Goal: Information Seeking & Learning: Compare options

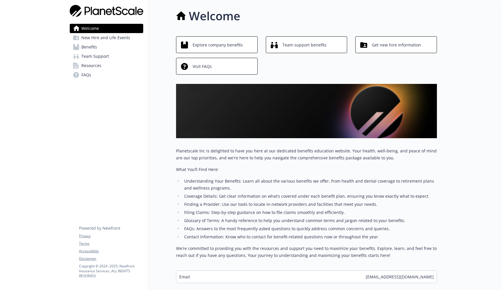
click at [94, 46] on span "Benefits" at bounding box center [89, 46] width 16 height 9
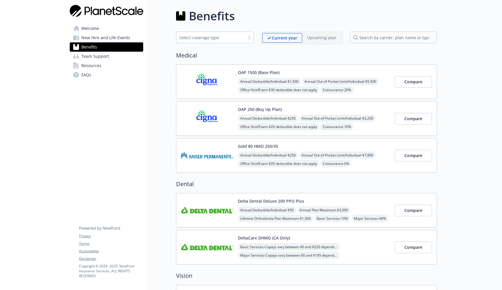
click at [94, 36] on span "New Hire and Life Events" at bounding box center [105, 37] width 49 height 9
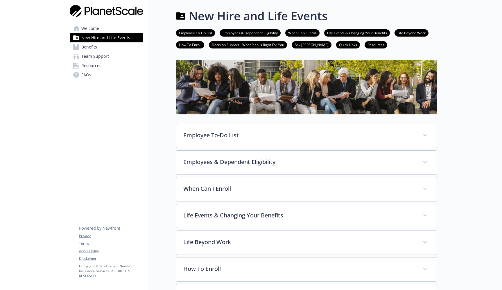
click at [93, 46] on span "Benefits" at bounding box center [89, 46] width 16 height 9
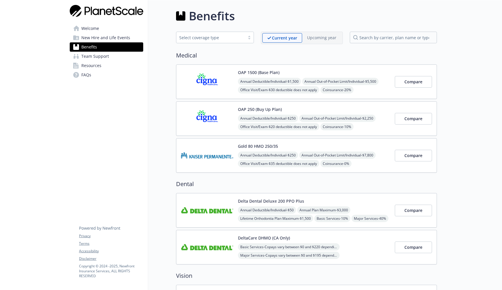
click at [214, 121] on img at bounding box center [207, 118] width 52 height 25
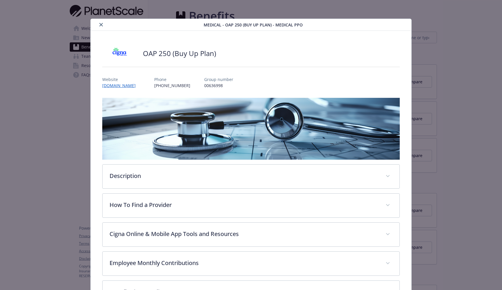
click at [100, 23] on button "close" at bounding box center [101, 24] width 7 height 7
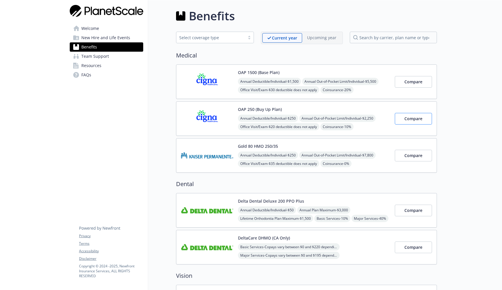
click at [417, 121] on button "Compare" at bounding box center [413, 119] width 37 height 12
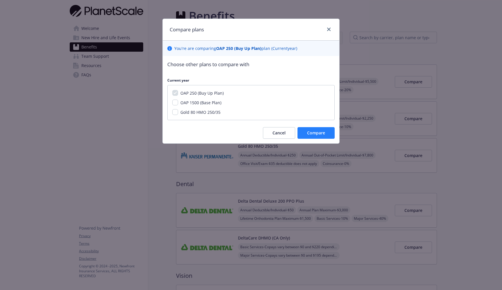
click at [323, 132] on span "Compare" at bounding box center [316, 133] width 18 height 6
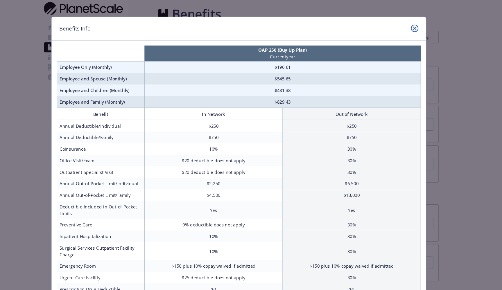
click at [413, 28] on icon "close" at bounding box center [414, 29] width 3 height 3
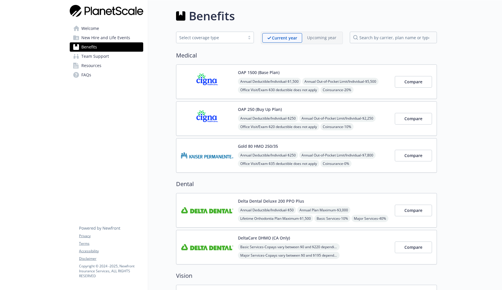
click at [114, 35] on span "New Hire and Life Events" at bounding box center [105, 37] width 49 height 9
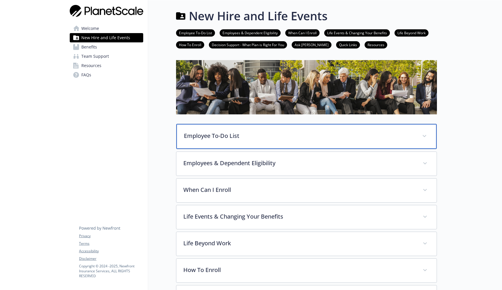
click at [250, 137] on p "Employee To-Do List" at bounding box center [299, 136] width 231 height 9
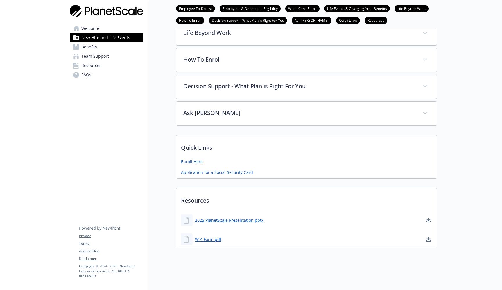
scroll to position [342, 0]
click at [87, 45] on span "Benefits" at bounding box center [89, 46] width 16 height 9
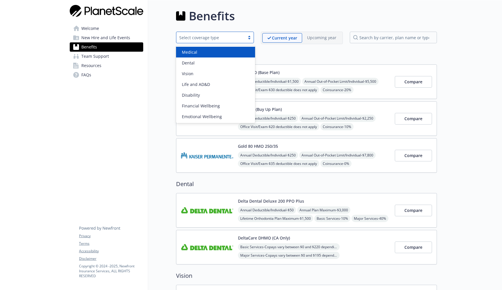
click at [248, 38] on div at bounding box center [249, 37] width 9 height 5
click at [220, 50] on div "Medical" at bounding box center [216, 52] width 72 height 6
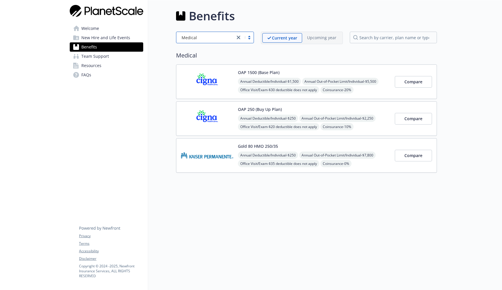
click at [266, 121] on span "Annual Deductible/Individual - $250" at bounding box center [268, 118] width 60 height 7
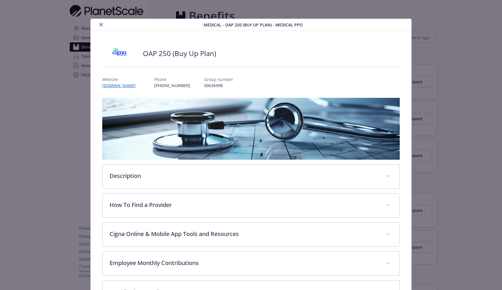
click at [103, 24] on icon "close" at bounding box center [100, 24] width 3 height 3
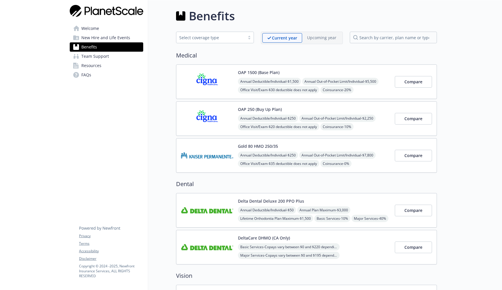
click at [248, 39] on div at bounding box center [249, 37] width 9 height 5
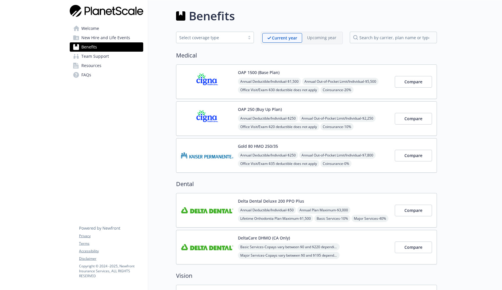
click at [102, 37] on span "New Hire and Life Events" at bounding box center [105, 37] width 49 height 9
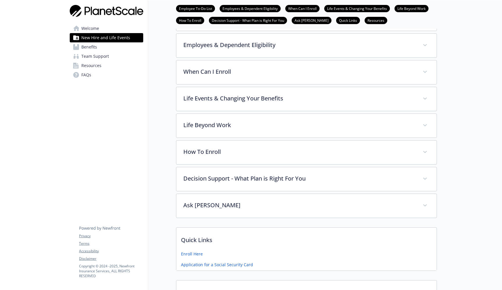
scroll to position [111, 0]
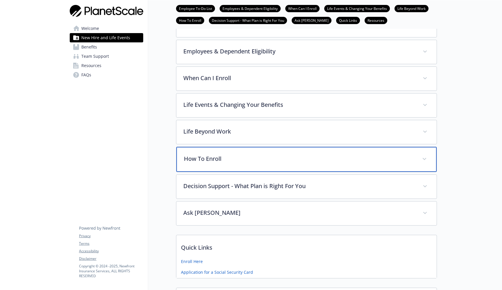
click at [288, 159] on p "How To Enroll" at bounding box center [299, 159] width 231 height 9
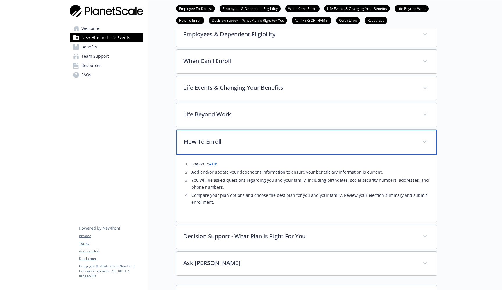
scroll to position [132, 0]
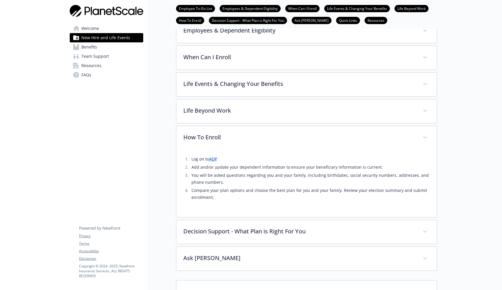
click at [215, 160] on link "ADP" at bounding box center [213, 159] width 8 height 6
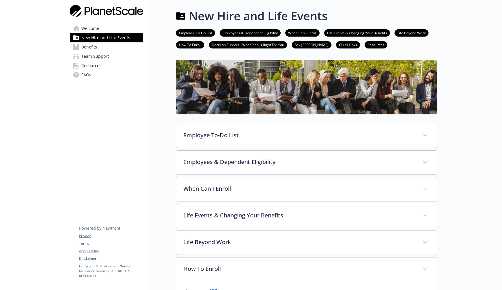
scroll to position [0, 0]
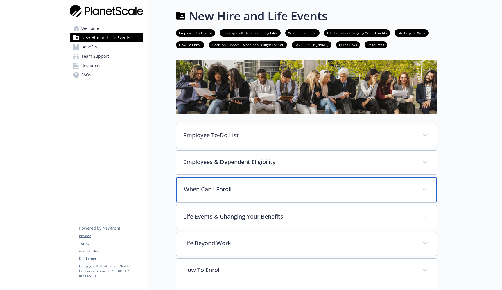
click at [219, 193] on p "When Can I Enroll" at bounding box center [299, 189] width 231 height 9
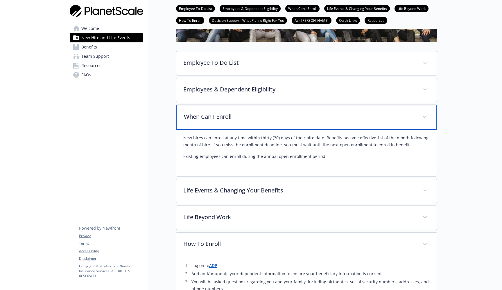
scroll to position [167, 0]
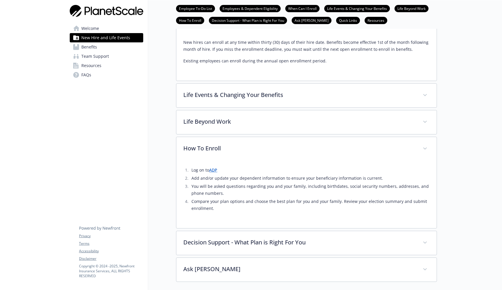
click at [116, 47] on link "Benefits" at bounding box center [107, 46] width 74 height 9
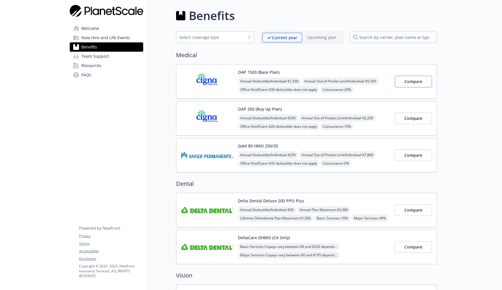
click at [425, 80] on button "Compare" at bounding box center [413, 82] width 37 height 12
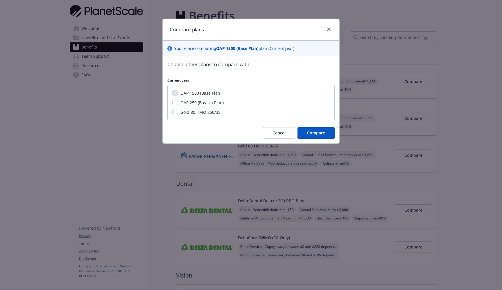
click at [176, 102] on input "OAP 250 (Buy Up Plan)" at bounding box center [175, 103] width 6 height 6
checkbox input "true"
click at [327, 132] on button "Compare" at bounding box center [316, 133] width 37 height 12
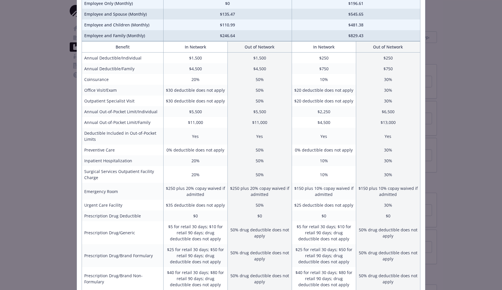
scroll to position [58, 0]
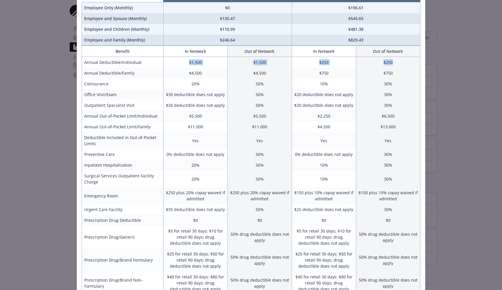
drag, startPoint x: 397, startPoint y: 62, endPoint x: 188, endPoint y: 61, distance: 208.9
click at [188, 61] on tr "Annual Deductible/Individual $1,500 $1,500 $250 $250" at bounding box center [251, 62] width 339 height 11
drag, startPoint x: 399, startPoint y: 83, endPoint x: 184, endPoint y: 85, distance: 214.5
click at [184, 85] on tr "Coinsurance 20% 50% 10% 30%" at bounding box center [251, 83] width 339 height 11
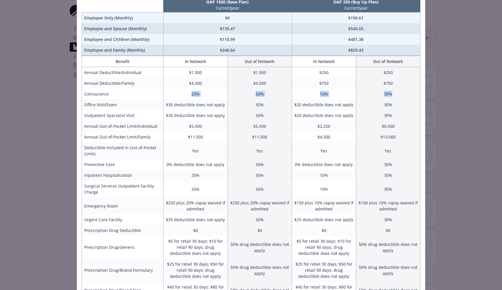
scroll to position [50, 0]
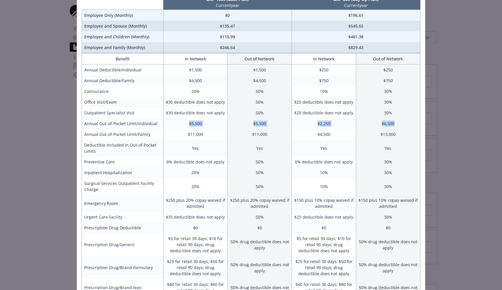
drag, startPoint x: 405, startPoint y: 123, endPoint x: 174, endPoint y: 121, distance: 231.0
click at [174, 121] on tr "Annual Out-of-Pocket Limit/Individual $5,500 $5,500 $2,250 $6,500" at bounding box center [251, 123] width 339 height 11
click at [398, 123] on td "$6,500" at bounding box center [388, 123] width 64 height 11
drag, startPoint x: 398, startPoint y: 123, endPoint x: 371, endPoint y: 123, distance: 27.3
click at [371, 123] on td "$6,500" at bounding box center [388, 123] width 64 height 11
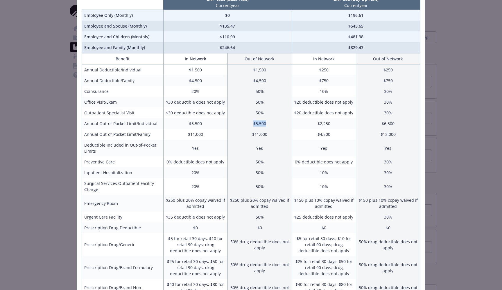
drag, startPoint x: 272, startPoint y: 122, endPoint x: 234, endPoint y: 120, distance: 37.8
click at [234, 120] on td "$5,500" at bounding box center [260, 123] width 64 height 11
drag, startPoint x: 330, startPoint y: 124, endPoint x: 310, endPoint y: 124, distance: 19.2
click at [310, 124] on td "$2,250" at bounding box center [324, 123] width 64 height 11
drag, startPoint x: 270, startPoint y: 124, endPoint x: 238, endPoint y: 124, distance: 31.7
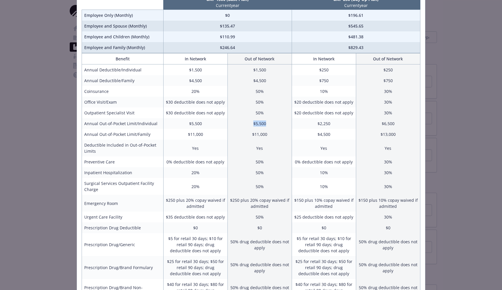
click at [238, 124] on td "$5,500" at bounding box center [260, 123] width 64 height 11
drag, startPoint x: 334, startPoint y: 123, endPoint x: 307, endPoint y: 123, distance: 26.4
click at [307, 123] on td "$2,250" at bounding box center [324, 123] width 64 height 11
drag, startPoint x: 399, startPoint y: 133, endPoint x: 176, endPoint y: 135, distance: 222.3
click at [176, 135] on tr "Annual Out-of-Pocket Limit/Family $11,000 $11,000 $4,500 $13,000" at bounding box center [251, 134] width 339 height 11
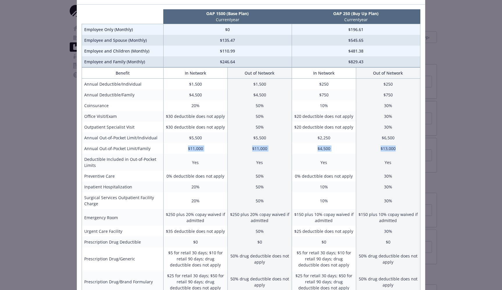
scroll to position [38, 0]
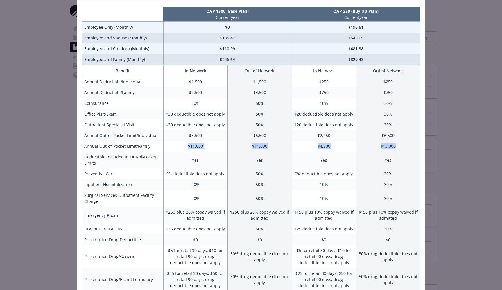
click at [345, 134] on td "$2,250" at bounding box center [324, 135] width 64 height 11
drag, startPoint x: 344, startPoint y: 135, endPoint x: 164, endPoint y: 138, distance: 179.9
click at [164, 138] on tr "Annual Out-of-Pocket Limit/Individual $5,500 $5,500 $2,250 $6,500" at bounding box center [251, 135] width 339 height 11
drag, startPoint x: 279, startPoint y: 148, endPoint x: 183, endPoint y: 148, distance: 96.2
click at [183, 148] on tr "Annual Out-of-Pocket Limit/Family $11,000 $11,000 $4,500 $13,000" at bounding box center [251, 146] width 339 height 11
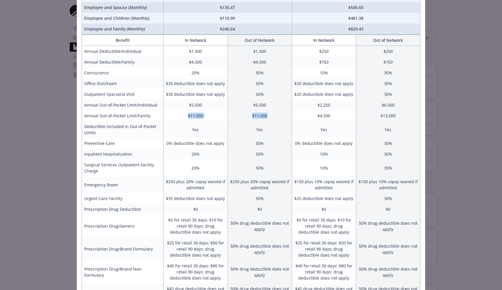
scroll to position [68, 0]
click at [329, 123] on td "Yes" at bounding box center [324, 130] width 64 height 17
click at [221, 119] on td "$11,000" at bounding box center [195, 117] width 64 height 11
drag, startPoint x: 206, startPoint y: 117, endPoint x: 189, endPoint y: 118, distance: 17.2
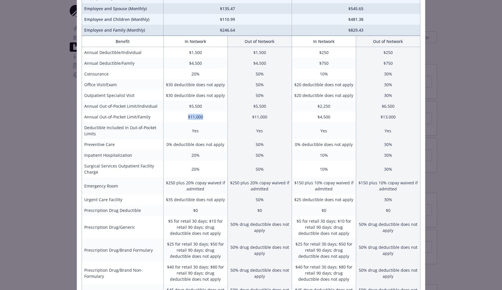
click at [189, 118] on td "$11,000" at bounding box center [195, 117] width 64 height 11
click at [208, 119] on td "$11,000" at bounding box center [195, 117] width 64 height 11
drag, startPoint x: 203, startPoint y: 117, endPoint x: 181, endPoint y: 117, distance: 22.1
click at [181, 117] on td "$11,000" at bounding box center [195, 117] width 64 height 11
drag, startPoint x: 332, startPoint y: 119, endPoint x: 310, endPoint y: 119, distance: 21.8
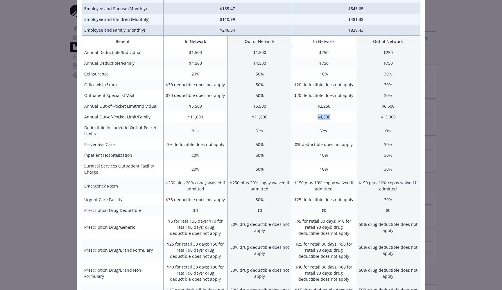
click at [310, 119] on td "$4,500" at bounding box center [324, 117] width 64 height 11
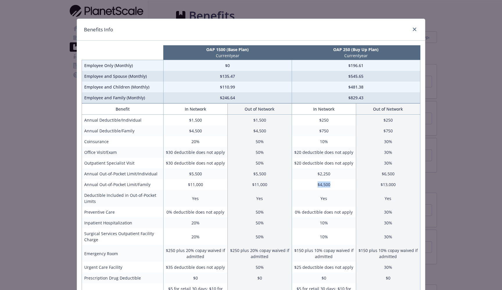
scroll to position [0, 0]
click at [331, 139] on td "10%" at bounding box center [324, 141] width 64 height 11
drag, startPoint x: 337, startPoint y: 136, endPoint x: 318, endPoint y: 131, distance: 19.4
click at [318, 131] on td "$750" at bounding box center [324, 131] width 64 height 11
click at [333, 121] on td "$250" at bounding box center [324, 120] width 64 height 11
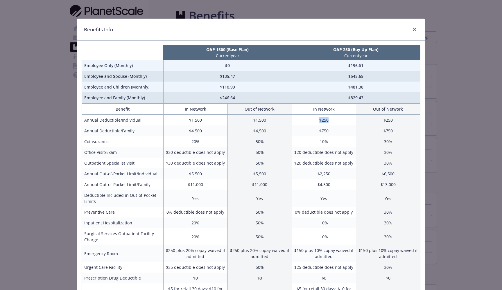
drag, startPoint x: 333, startPoint y: 121, endPoint x: 308, endPoint y: 121, distance: 24.7
click at [308, 121] on td "$250" at bounding box center [324, 120] width 64 height 11
click at [310, 120] on td "$250" at bounding box center [324, 120] width 64 height 11
drag, startPoint x: 322, startPoint y: 122, endPoint x: 305, endPoint y: 121, distance: 16.9
click at [305, 121] on td "$250" at bounding box center [324, 120] width 64 height 11
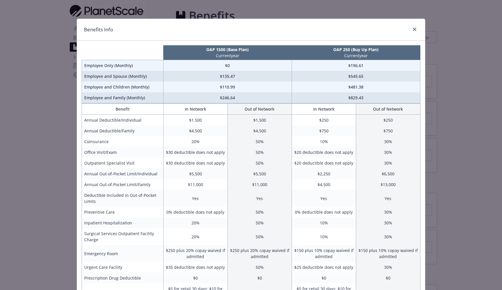
click at [326, 130] on td "$750" at bounding box center [324, 131] width 64 height 11
drag, startPoint x: 332, startPoint y: 132, endPoint x: 302, endPoint y: 132, distance: 29.9
click at [302, 132] on td "$750" at bounding box center [324, 131] width 64 height 11
click at [259, 132] on td "$4,500" at bounding box center [260, 131] width 64 height 11
drag, startPoint x: 207, startPoint y: 124, endPoint x: 190, endPoint y: 124, distance: 17.4
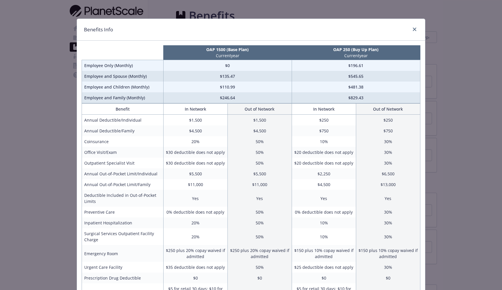
click at [190, 124] on td "$1,500" at bounding box center [195, 120] width 64 height 11
click at [412, 27] on div "compare plan details" at bounding box center [413, 30] width 9 height 8
click at [414, 28] on icon "close" at bounding box center [414, 29] width 3 height 3
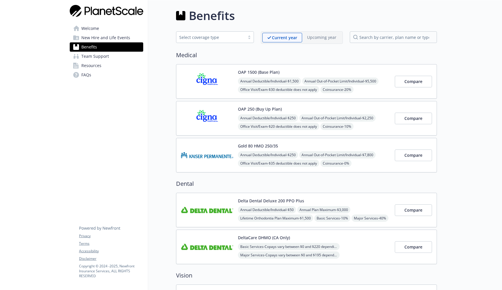
click at [477, 0] on div at bounding box center [251, 0] width 502 height 0
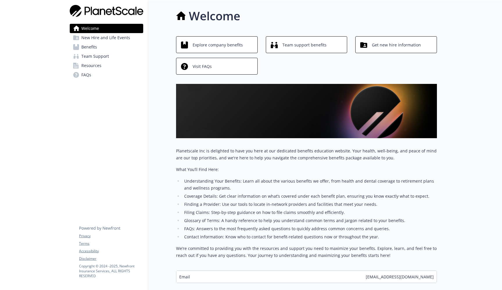
click at [123, 35] on span "New Hire and Life Events" at bounding box center [105, 37] width 49 height 9
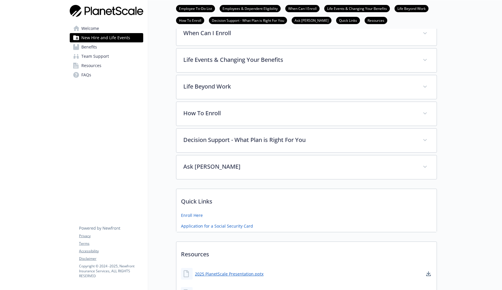
scroll to position [153, 0]
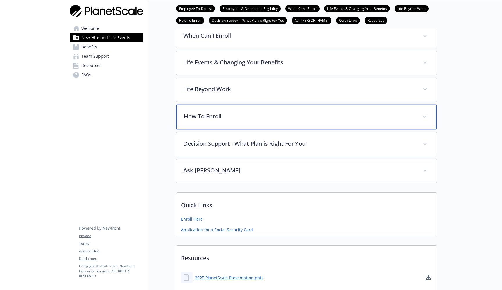
click at [231, 112] on p "How To Enroll" at bounding box center [299, 116] width 231 height 9
